Goal: Book appointment/travel/reservation

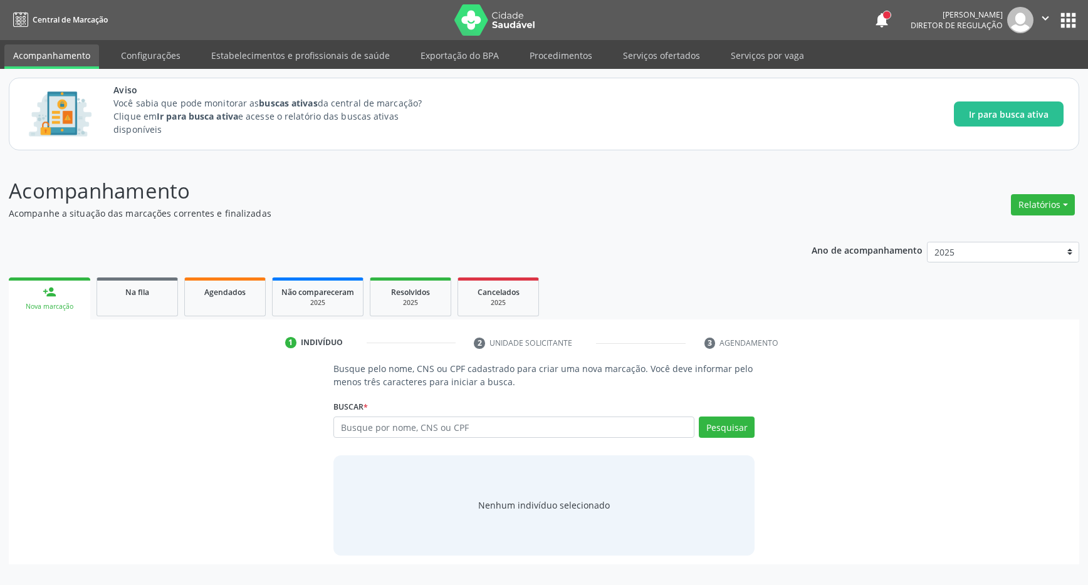
click at [444, 436] on input "text" at bounding box center [513, 427] width 361 height 21
click at [446, 432] on input "text" at bounding box center [513, 427] width 361 height 21
click at [438, 422] on input "text" at bounding box center [513, 427] width 361 height 21
click at [432, 429] on input "text" at bounding box center [513, 427] width 361 height 21
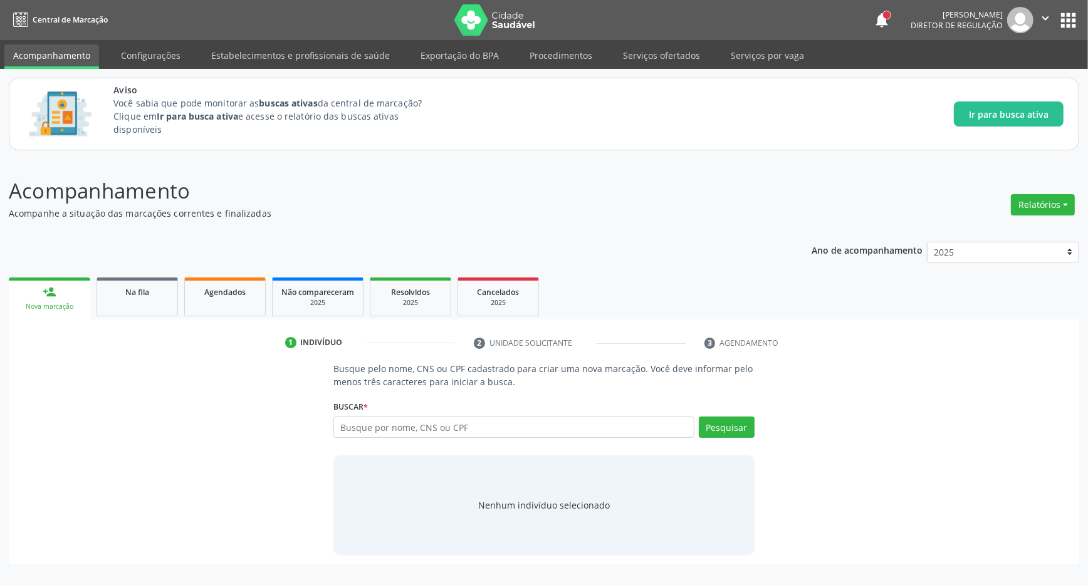
click at [422, 429] on input "text" at bounding box center [513, 427] width 361 height 21
click at [360, 427] on input "text" at bounding box center [513, 427] width 361 height 21
click at [254, 456] on div "Busque pelo nome, CNS ou CPF cadastrado para criar uma nova marcação. Você deve…" at bounding box center [544, 458] width 1053 height 193
click at [375, 431] on input "text" at bounding box center [513, 427] width 361 height 21
click at [375, 430] on input "text" at bounding box center [513, 427] width 361 height 21
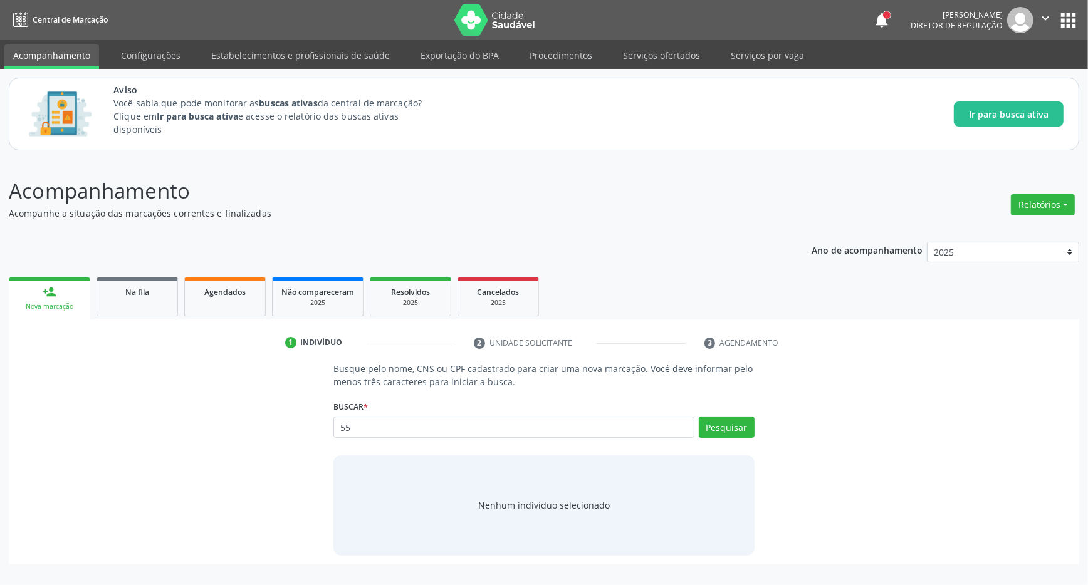
type input "5"
type input "700000281710109"
click at [743, 421] on button "Pesquisar" at bounding box center [727, 427] width 56 height 21
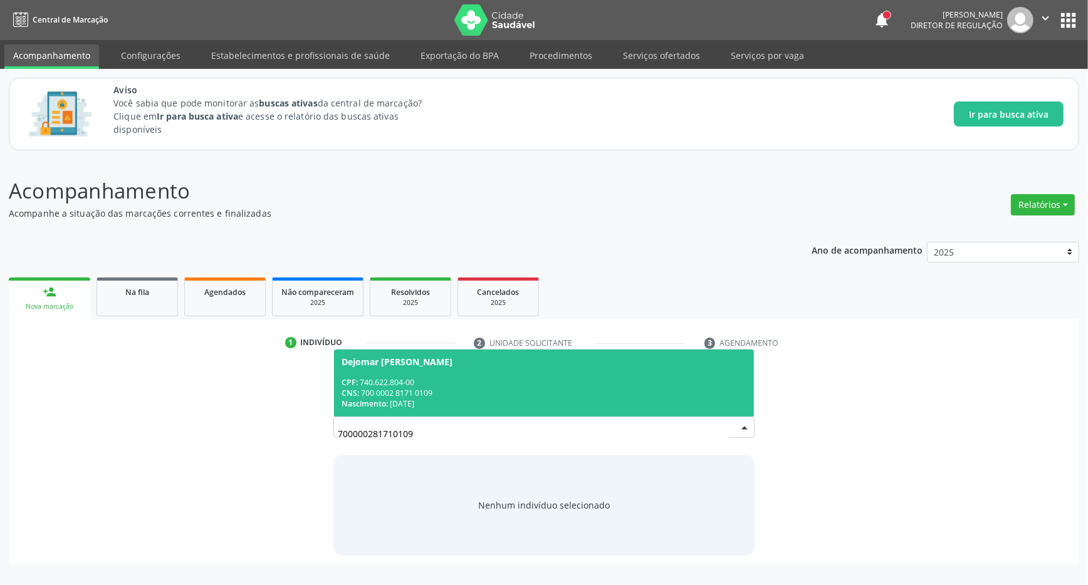
click at [448, 391] on div "CNS: 700 0002 8171 0109" at bounding box center [544, 393] width 405 height 11
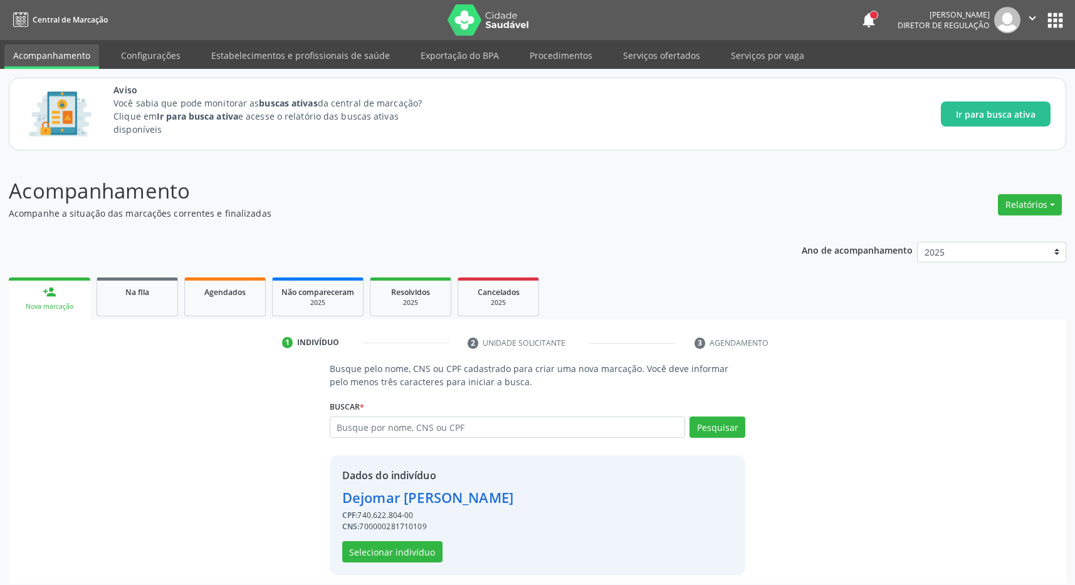
scroll to position [8, 0]
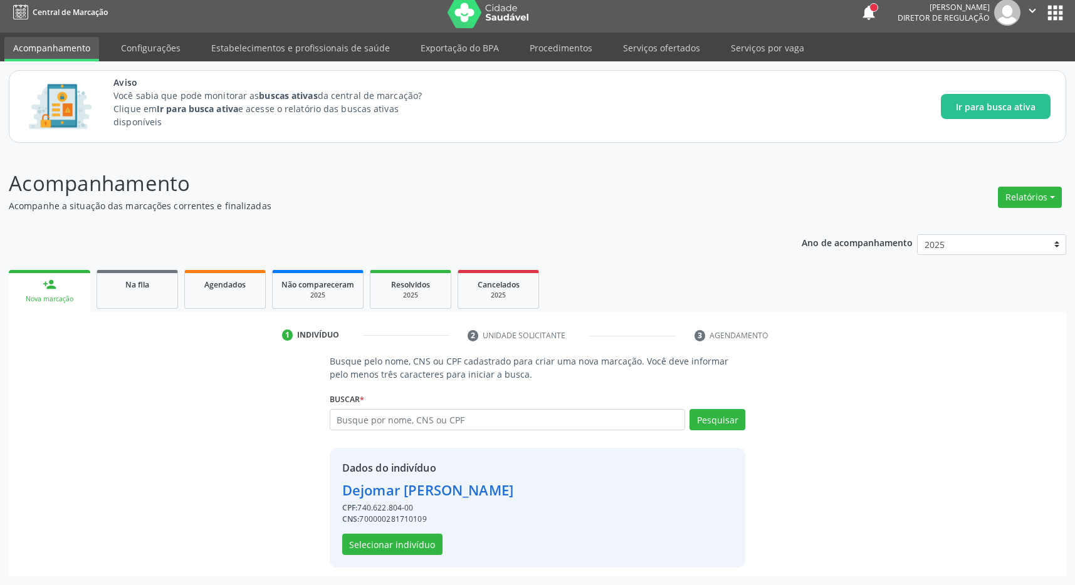
click at [380, 522] on div "CNS: 700000281710109" at bounding box center [427, 519] width 171 height 11
click at [380, 539] on button "Selecionar indivíduo" at bounding box center [392, 544] width 100 height 21
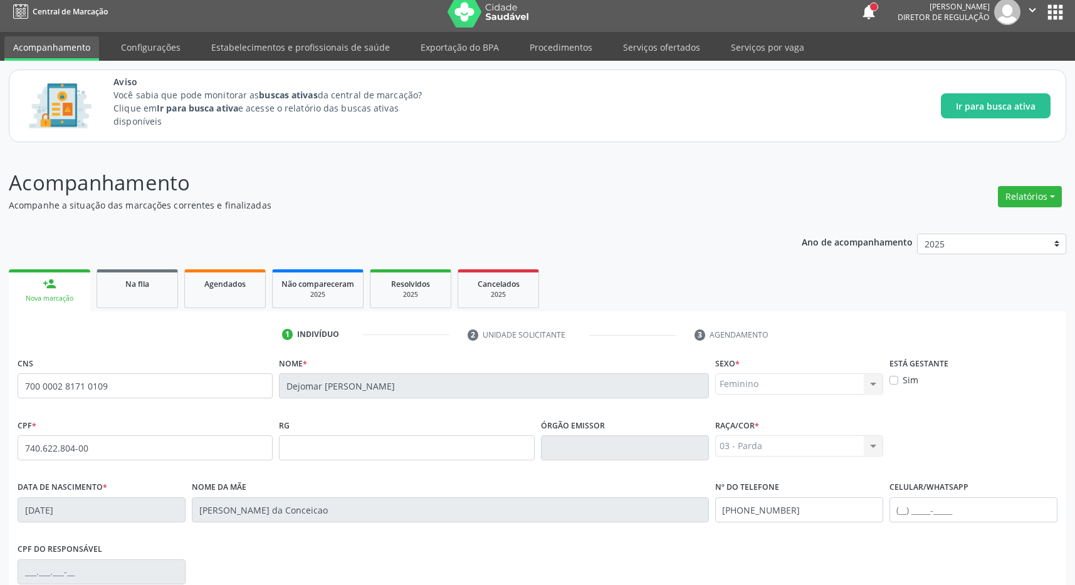
scroll to position [186, 0]
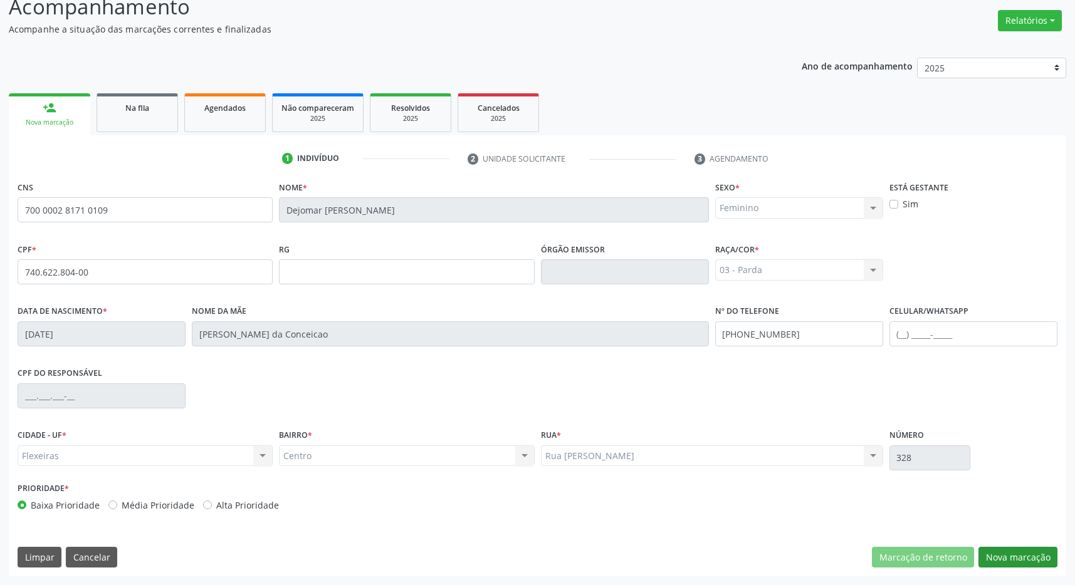
click at [1034, 557] on button "Nova marcação" at bounding box center [1017, 557] width 79 height 21
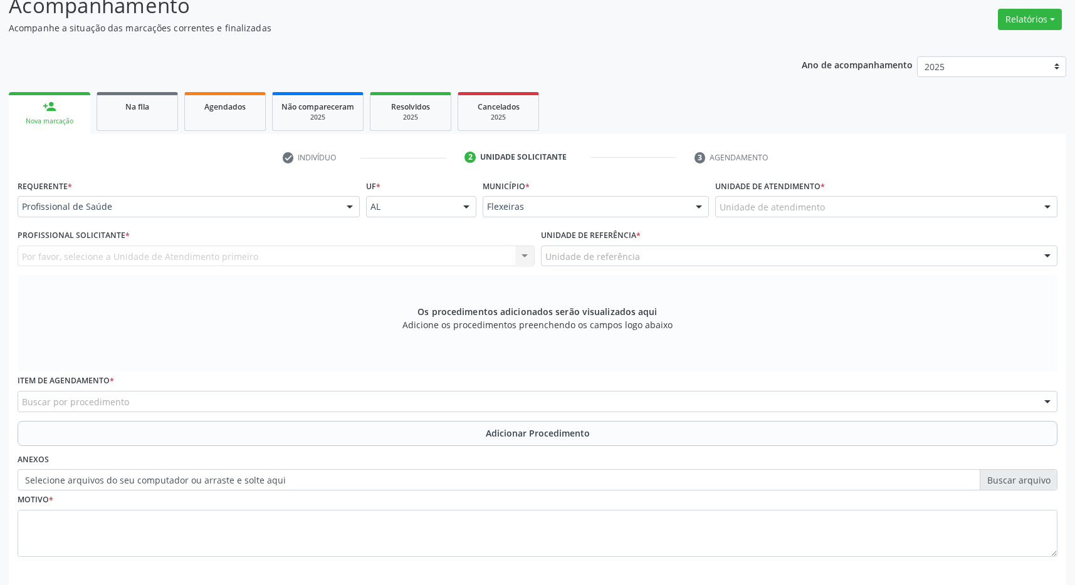
click at [848, 214] on div "Unidade de atendimento" at bounding box center [886, 206] width 342 height 21
click at [840, 212] on div "Unidade de atendimento" at bounding box center [886, 206] width 342 height 21
click at [1002, 213] on div "Unidade de atendimento" at bounding box center [886, 206] width 342 height 21
click at [1013, 210] on div "Unidade de atendimento" at bounding box center [886, 206] width 342 height 21
click at [936, 207] on div "Unidade de atendimento" at bounding box center [886, 206] width 342 height 21
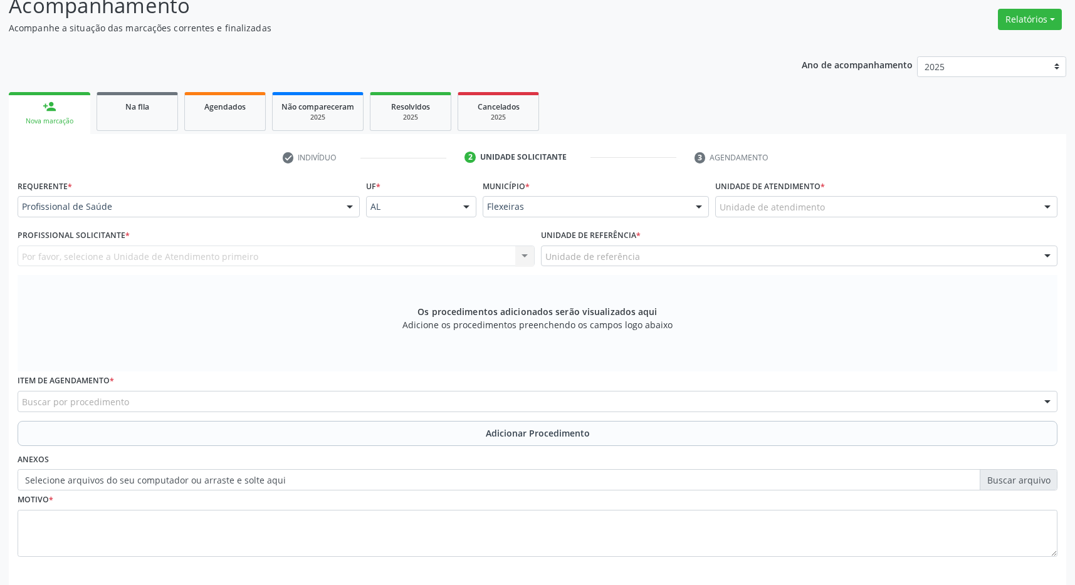
click at [1043, 206] on div at bounding box center [1047, 207] width 19 height 21
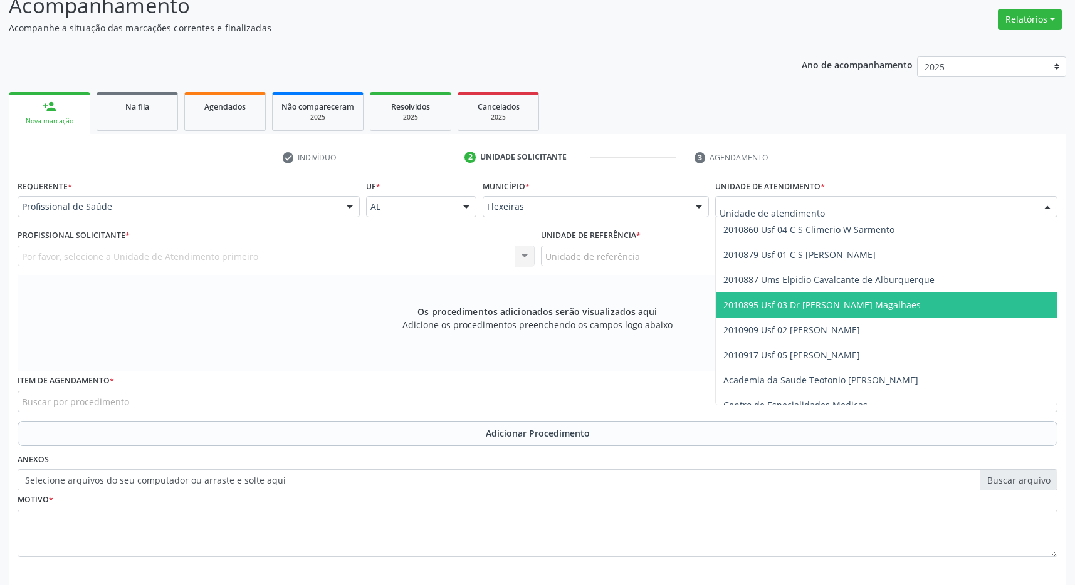
click at [909, 303] on span "2010895 Usf 03 Dr [PERSON_NAME] Magalhaes" at bounding box center [821, 305] width 197 height 12
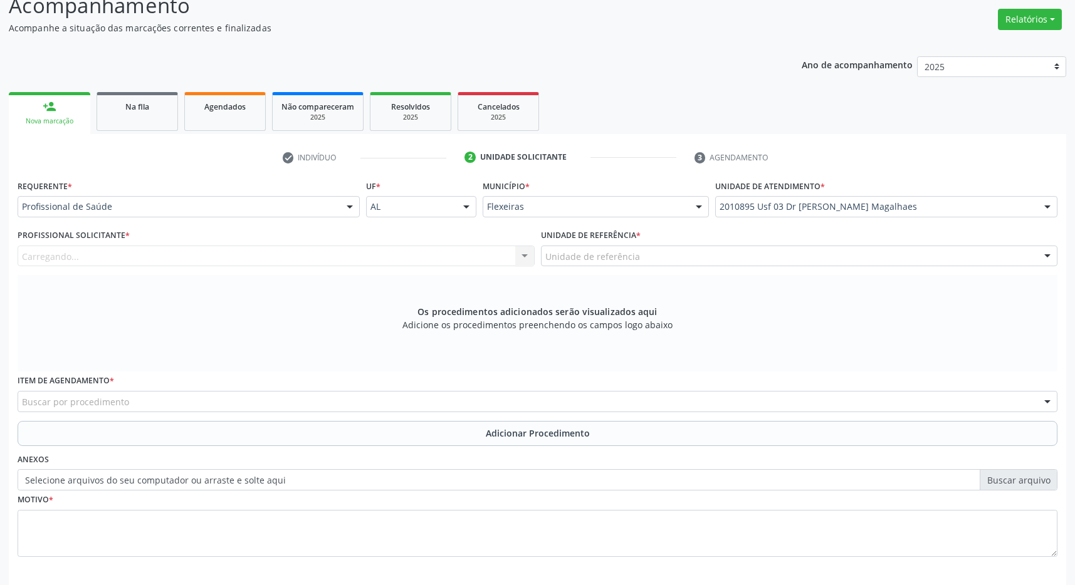
click at [937, 253] on div "Unidade de referência" at bounding box center [799, 256] width 517 height 21
click at [1047, 254] on div at bounding box center [1047, 256] width 19 height 21
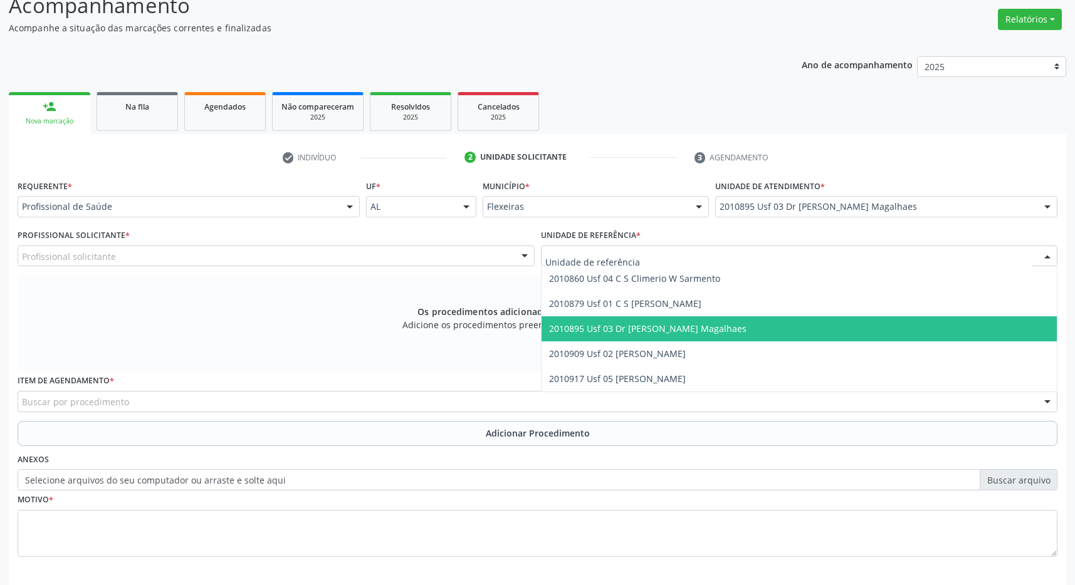
click at [965, 326] on span "2010895 Usf 03 Dr [PERSON_NAME] Magalhaes" at bounding box center [799, 328] width 516 height 25
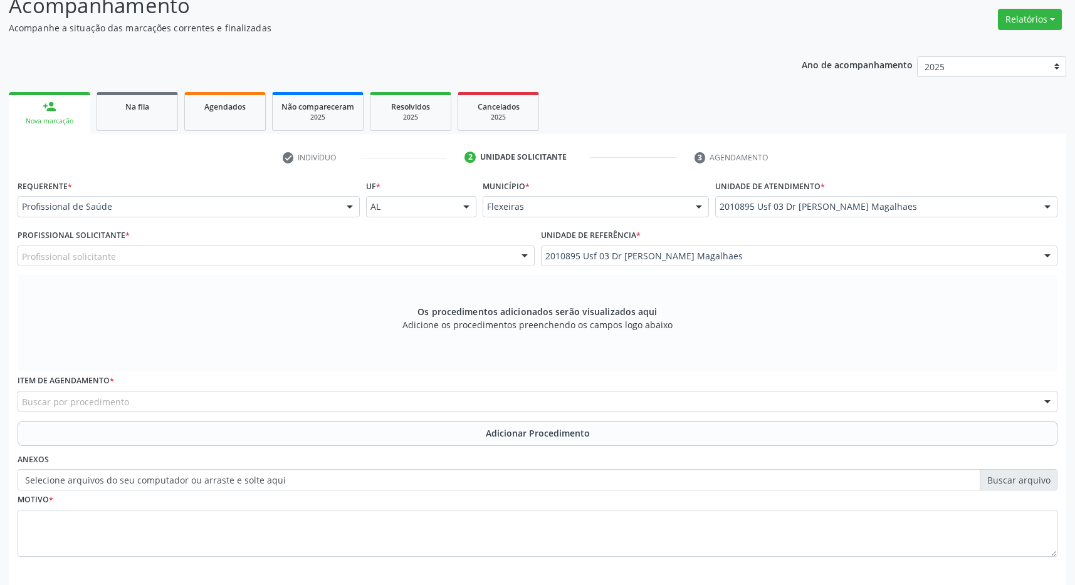
click at [429, 256] on div "Profissional solicitante" at bounding box center [276, 256] width 517 height 21
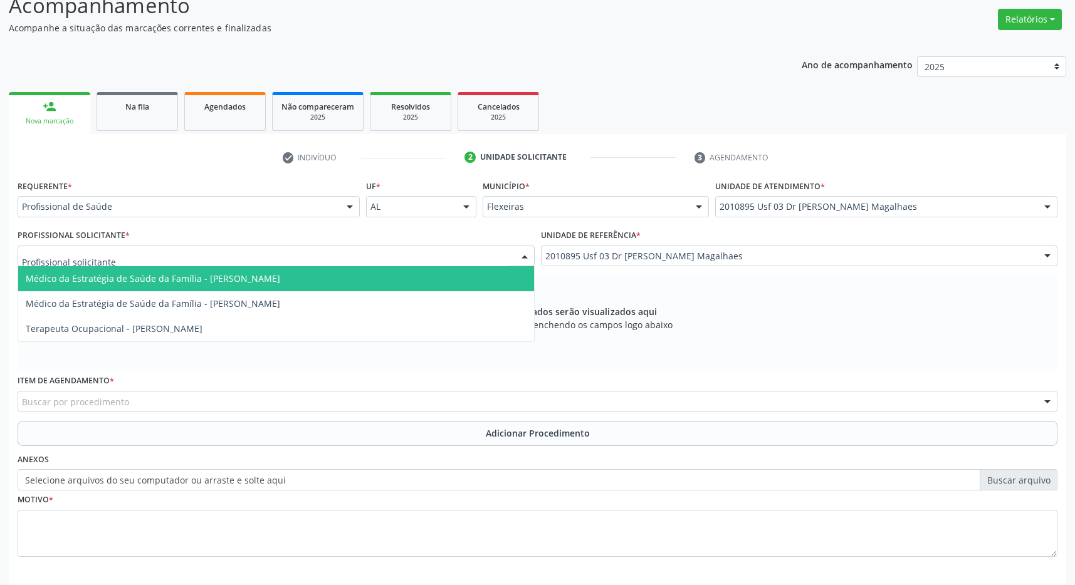
click at [521, 259] on div at bounding box center [524, 256] width 19 height 21
click at [280, 276] on span "Médico da Estratégia de Saúde da Família - [PERSON_NAME]" at bounding box center [153, 279] width 254 height 12
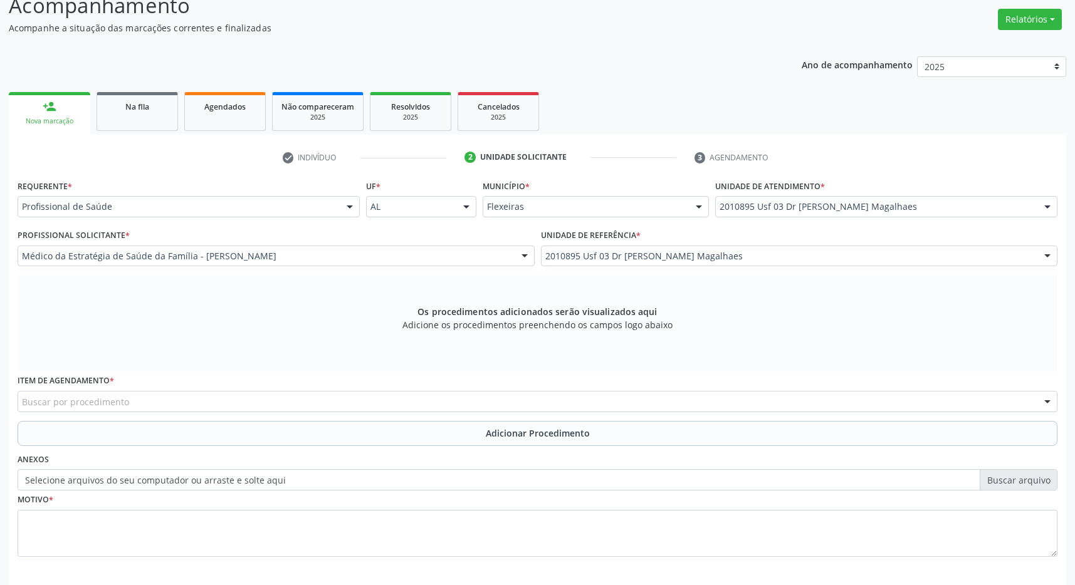
click at [392, 399] on div "Buscar por procedimento" at bounding box center [538, 401] width 1040 height 21
click at [274, 402] on div "Buscar por procedimento" at bounding box center [538, 401] width 1040 height 21
click at [265, 402] on div "Buscar por procedimento" at bounding box center [538, 401] width 1040 height 21
click at [99, 389] on label "Item de agendamento *" at bounding box center [66, 381] width 97 height 19
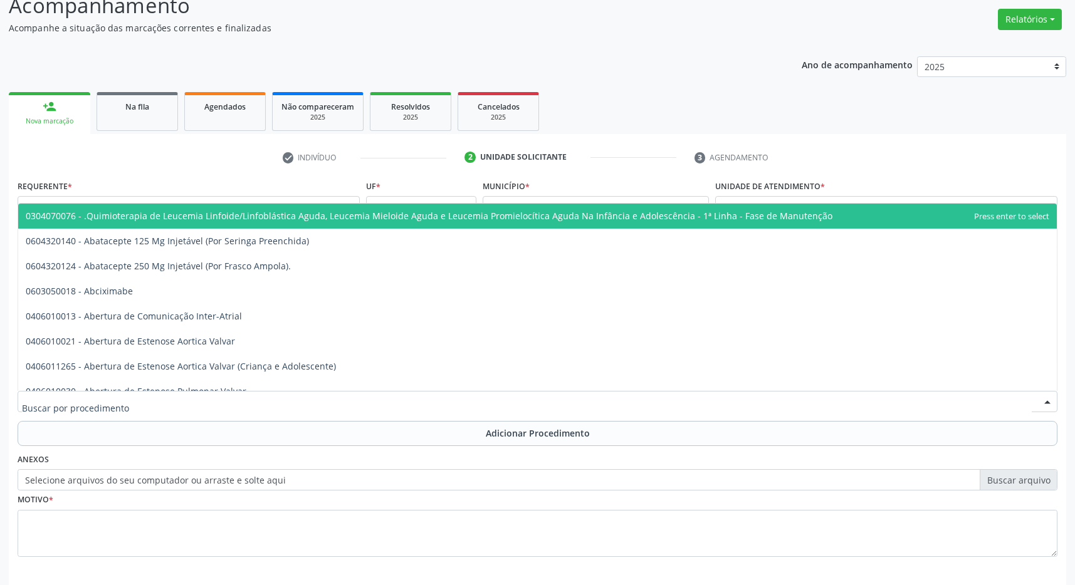
click at [91, 400] on input "text" at bounding box center [527, 407] width 1010 height 25
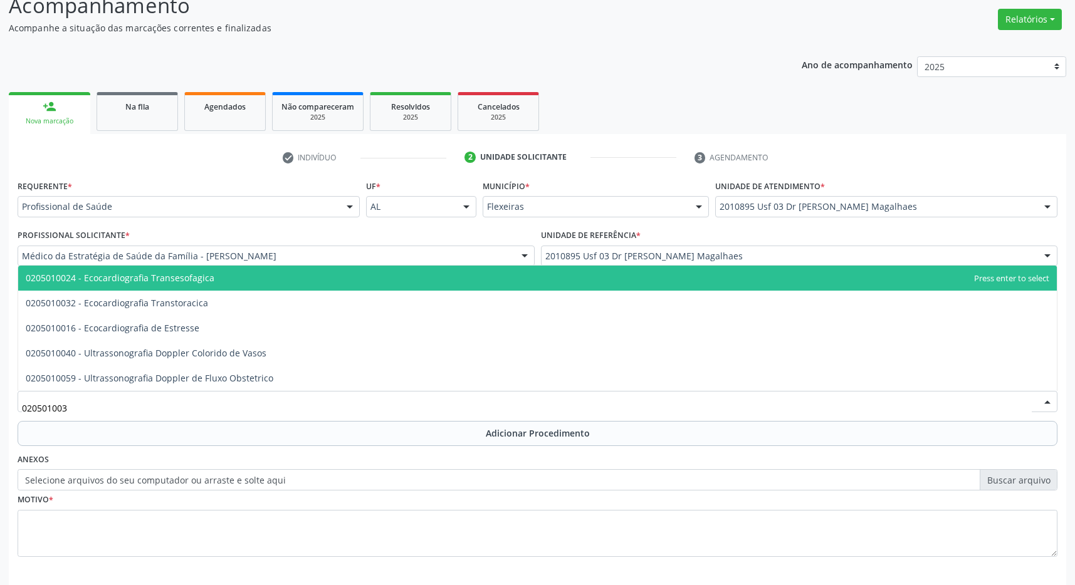
type input "0205010032"
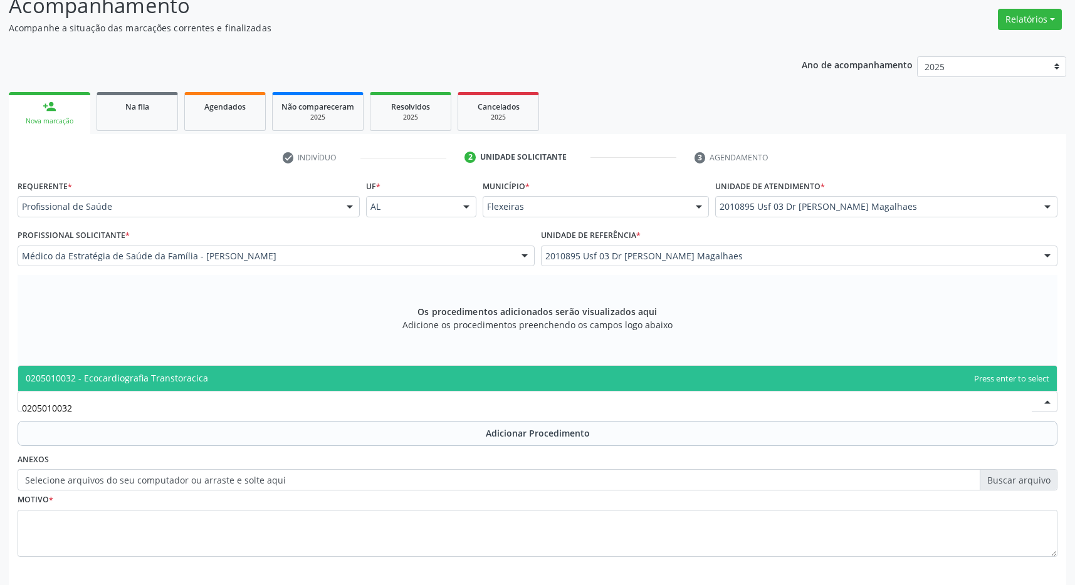
click at [217, 376] on span "0205010032 - Ecocardiografia Transtoracica" at bounding box center [537, 378] width 1038 height 25
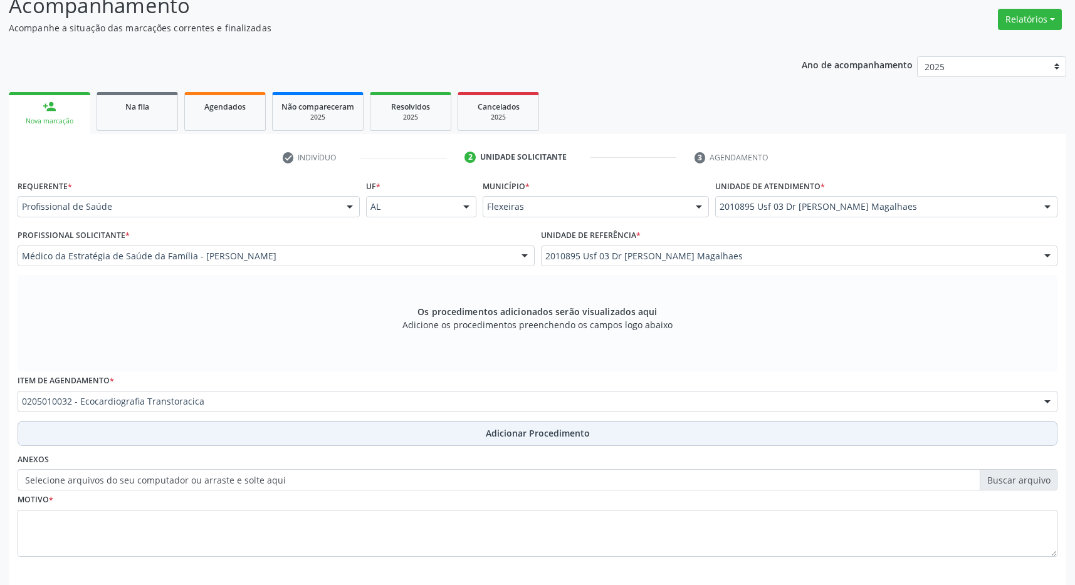
click at [473, 431] on button "Adicionar Procedimento" at bounding box center [538, 433] width 1040 height 25
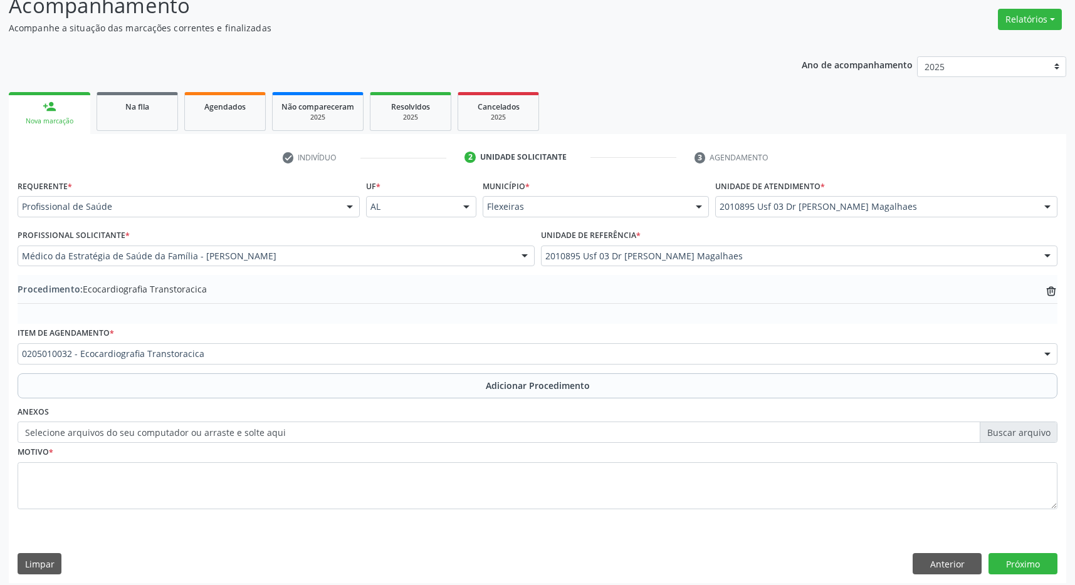
scroll to position [193, 0]
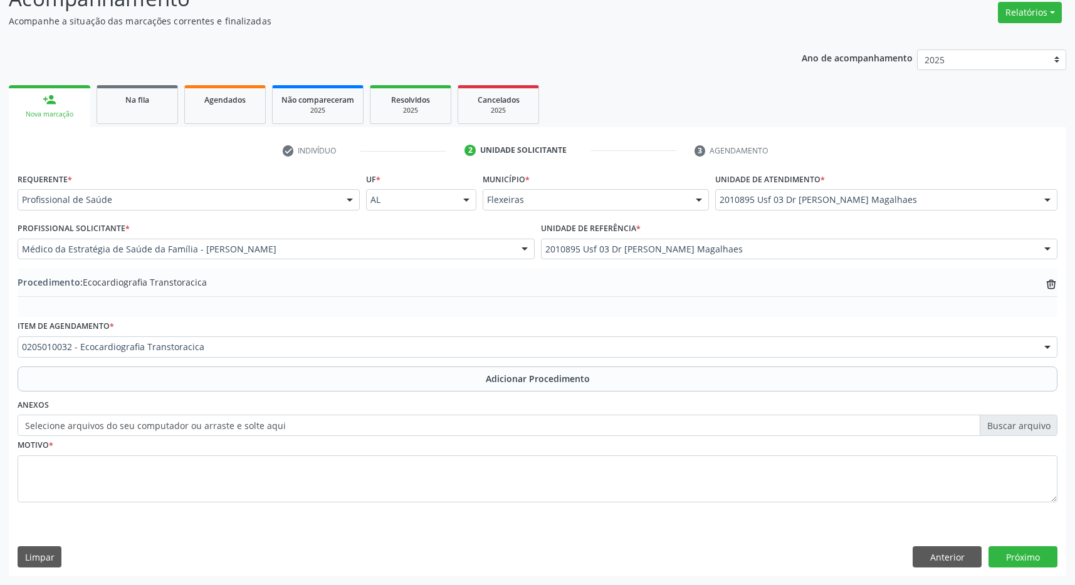
click at [404, 483] on textarea at bounding box center [538, 480] width 1040 height 48
click at [153, 466] on textarea "paciente com hisoria familiar vde [PERSON_NAME]" at bounding box center [538, 480] width 1040 height 48
click at [153, 464] on textarea "paciente com hisoria familiar vde [PERSON_NAME]" at bounding box center [538, 480] width 1040 height 48
type textarea "paciente com hisoria familiar ve IAM"
click at [1002, 557] on button "Próximo" at bounding box center [1022, 556] width 69 height 21
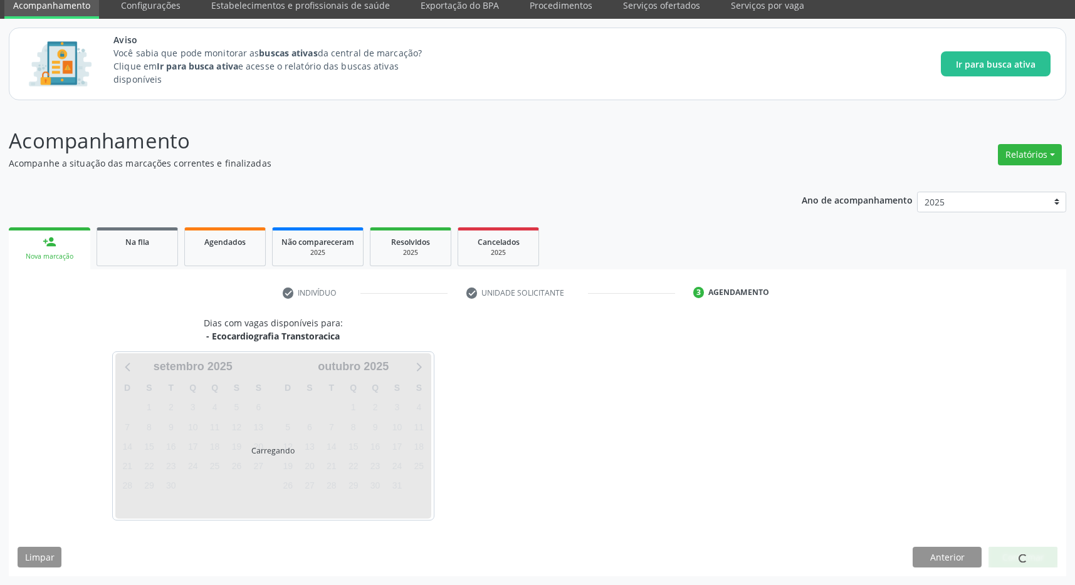
scroll to position [51, 0]
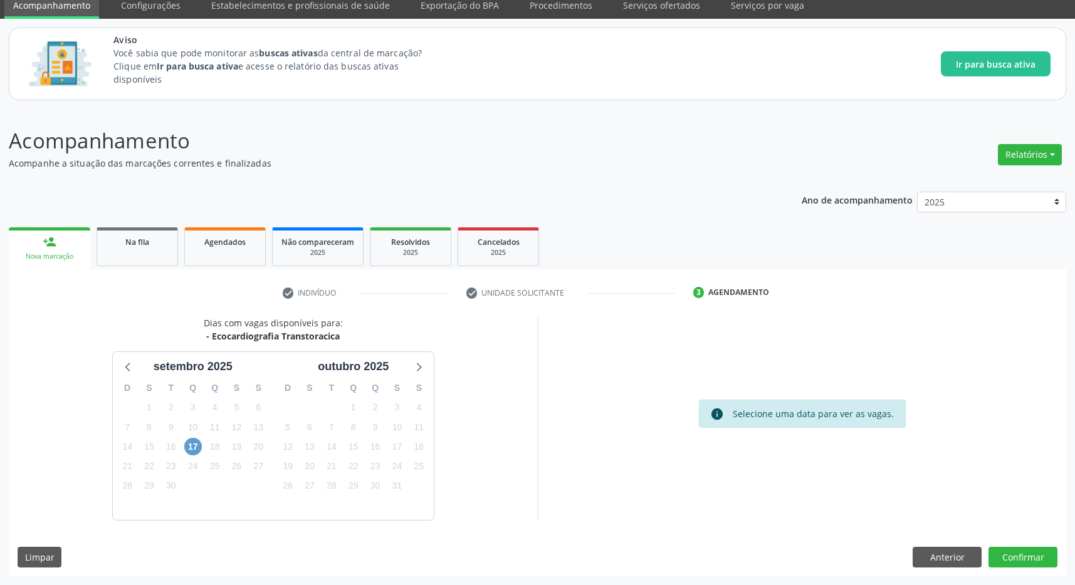
click at [194, 445] on span "17" at bounding box center [193, 447] width 18 height 18
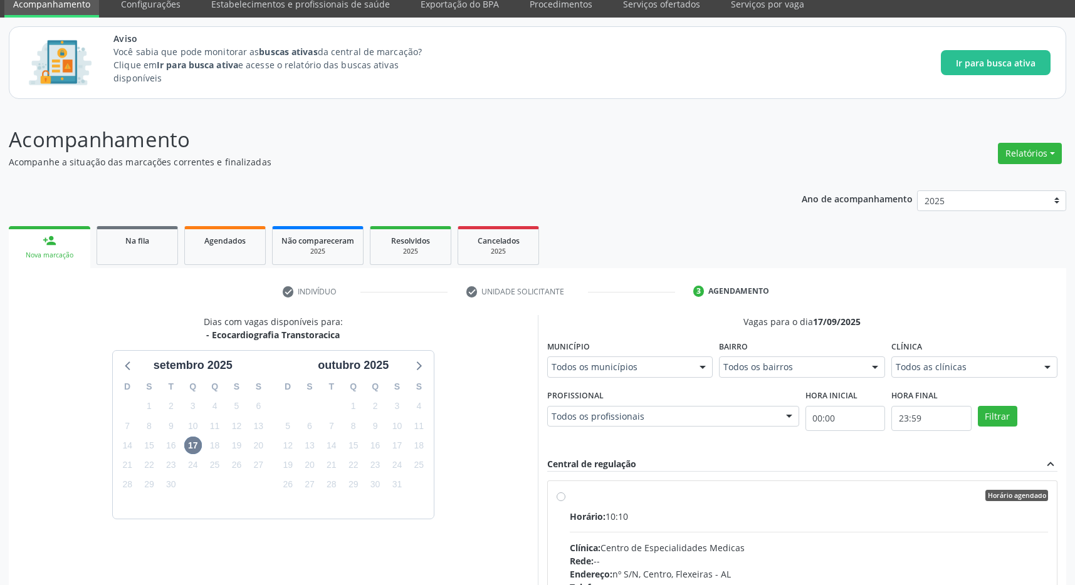
click at [655, 500] on div "Horário agendado" at bounding box center [809, 495] width 479 height 11
click at [565, 500] on input "Horário agendado Horário: 10:10 Clínica: Centro de Especialidades Medicas Rede:…" at bounding box center [561, 495] width 9 height 11
radio input "true"
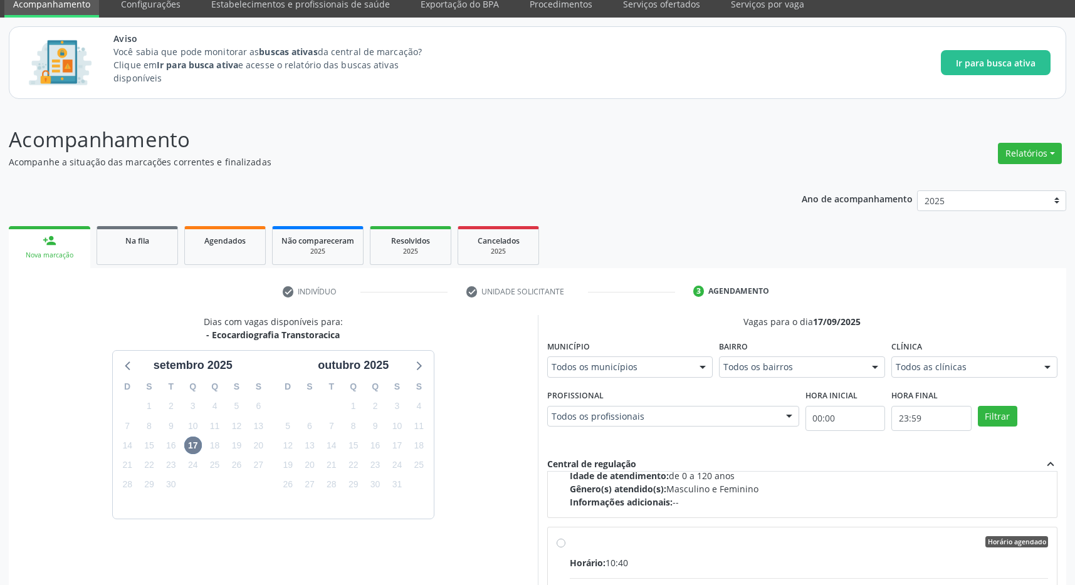
scroll to position [254, 0]
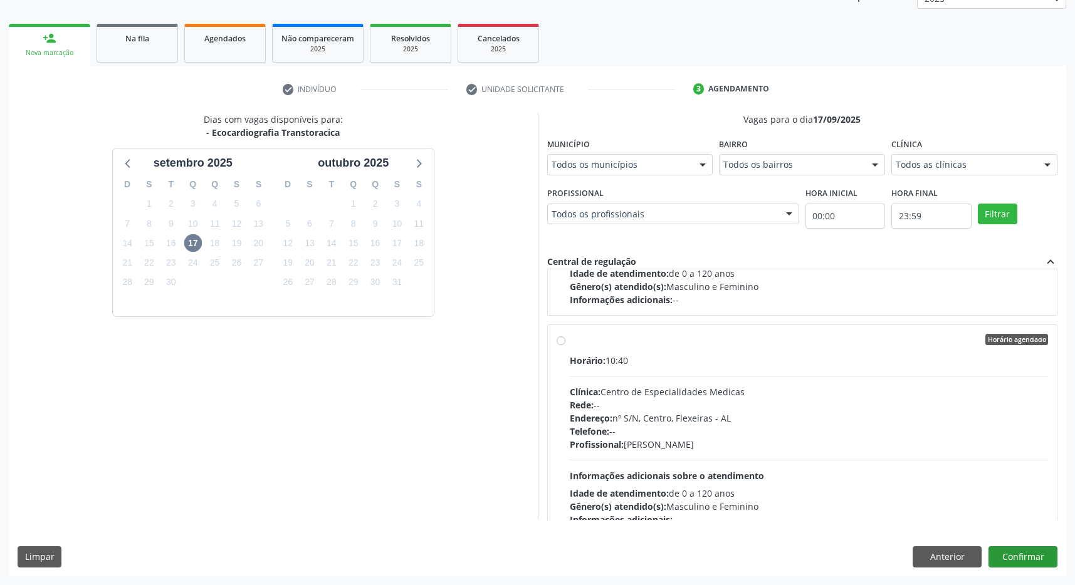
click at [1025, 560] on button "Confirmar" at bounding box center [1022, 556] width 69 height 21
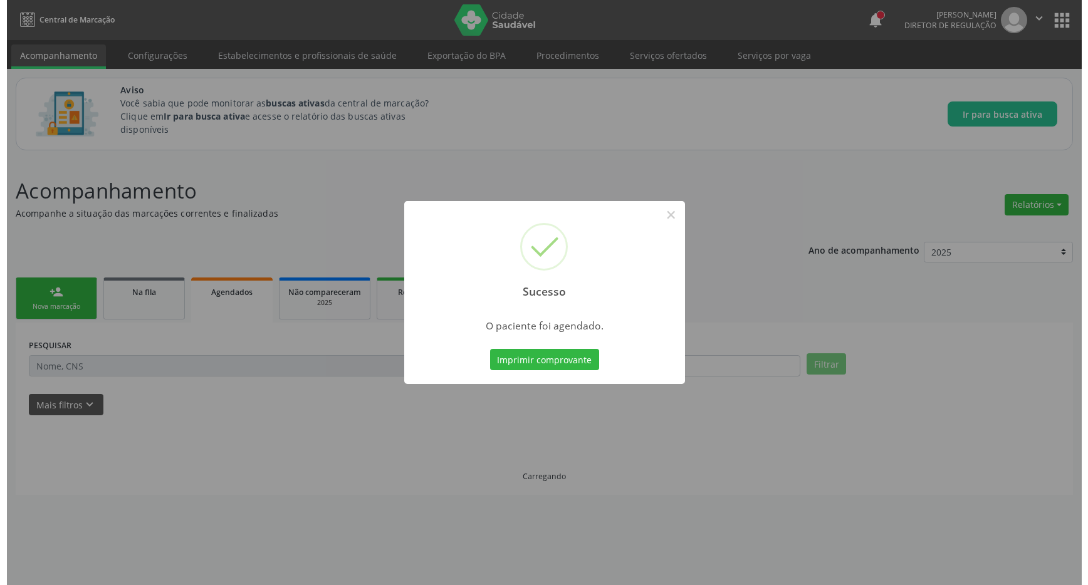
scroll to position [0, 0]
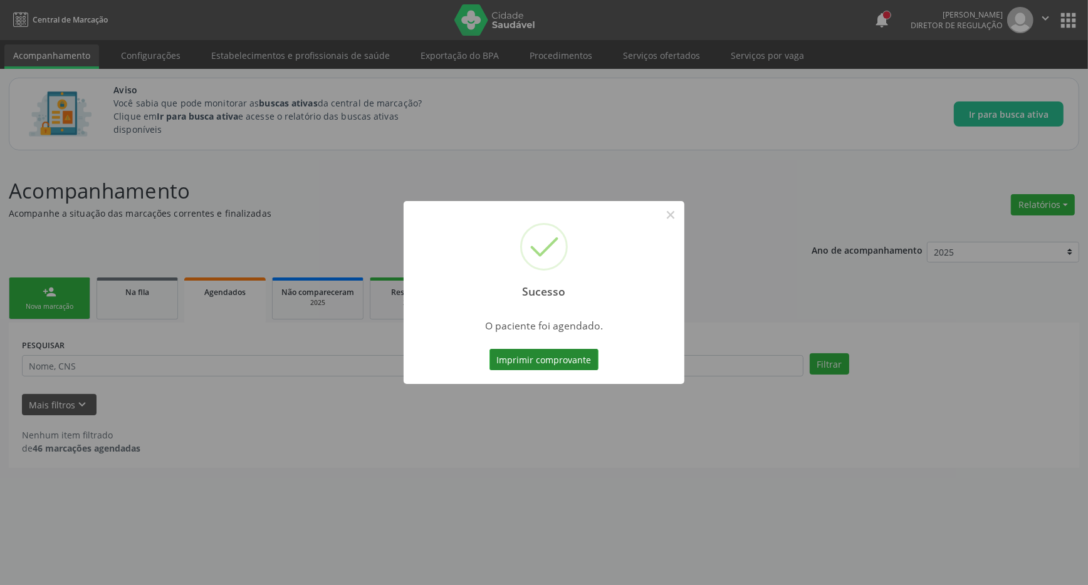
click at [567, 354] on button "Imprimir comprovante" at bounding box center [543, 359] width 109 height 21
